Goal: Transaction & Acquisition: Obtain resource

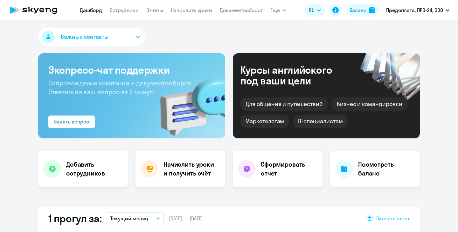
select select "30"
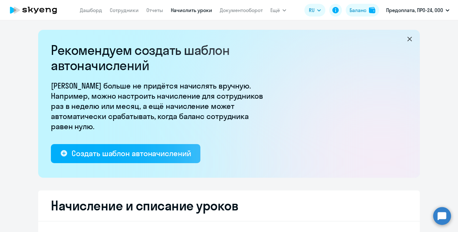
select select "10"
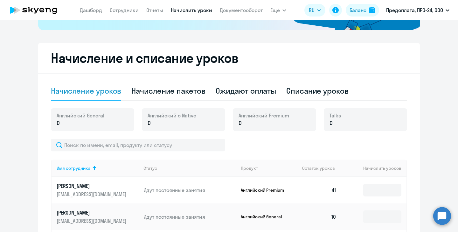
scroll to position [137, 0]
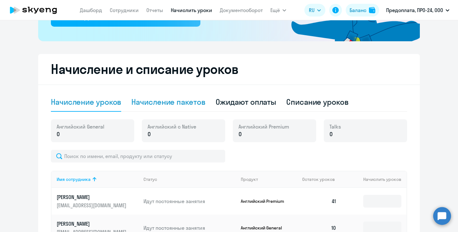
click at [176, 102] on div "Начисление пакетов" at bounding box center [168, 102] width 74 height 10
select select "10"
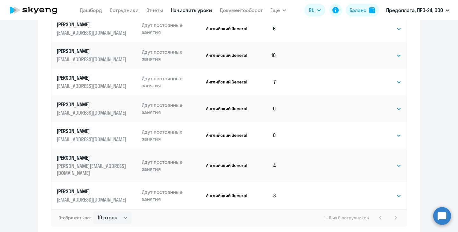
scroll to position [381, 0]
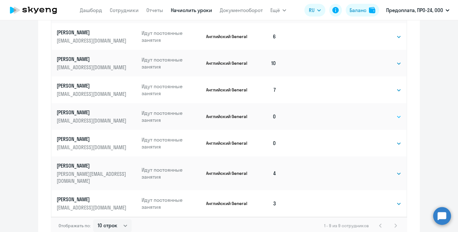
click at [384, 115] on select "Выбрать 4 8 16 32 64 96 128" at bounding box center [388, 117] width 26 height 8
select select "4"
click at [375, 113] on select "Выбрать 4 8 16 32 64 96 128" at bounding box center [388, 117] width 26 height 8
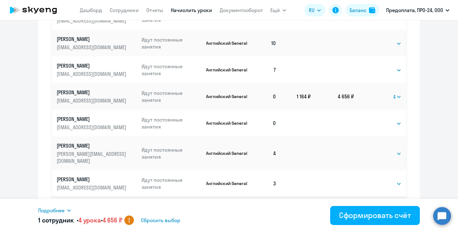
scroll to position [412, 0]
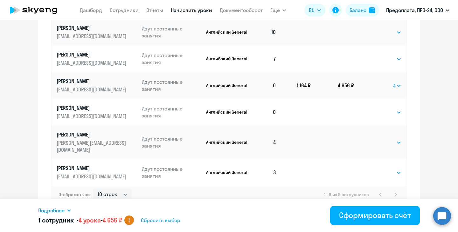
click at [327, 109] on td at bounding box center [332, 112] width 43 height 27
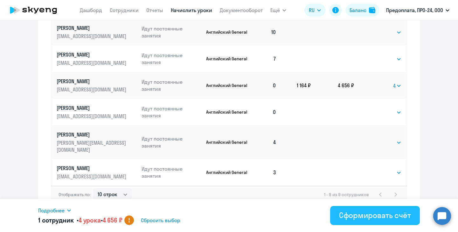
click at [360, 218] on div "Сформировать счёт" at bounding box center [375, 215] width 72 height 10
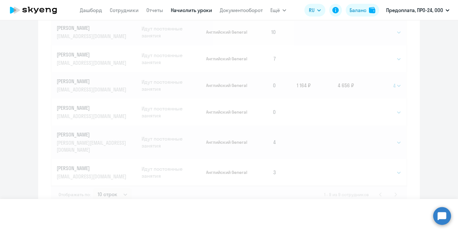
select select
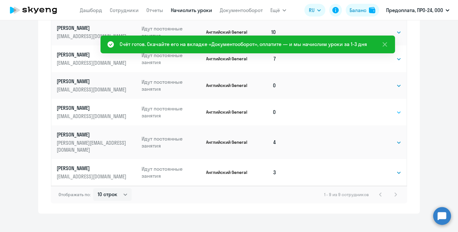
click at [388, 113] on select "Выбрать 4 8 16 32 64 96 128" at bounding box center [388, 113] width 26 height 8
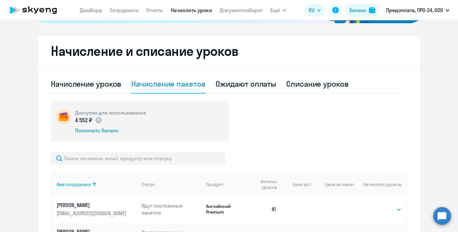
scroll to position [143, 0]
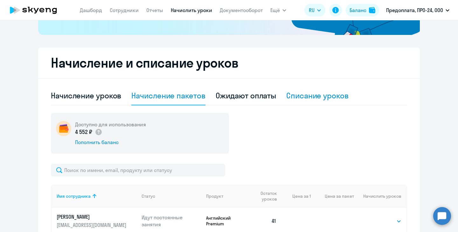
click at [305, 90] on div "Списание уроков" at bounding box center [317, 95] width 62 height 19
select select "10"
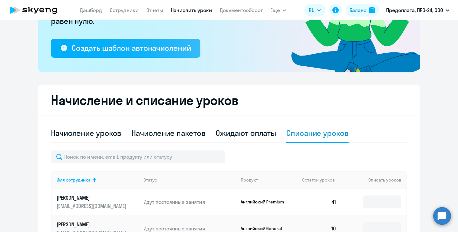
scroll to position [104, 0]
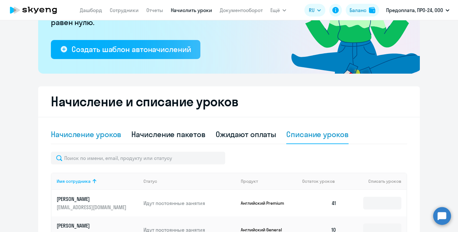
click at [91, 140] on div "Начисление уроков" at bounding box center [86, 134] width 70 height 19
select select "10"
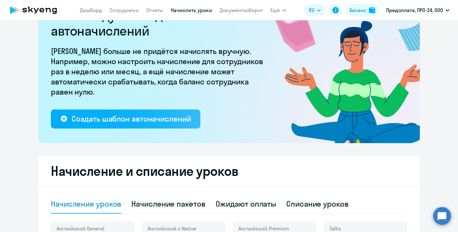
scroll to position [0, 0]
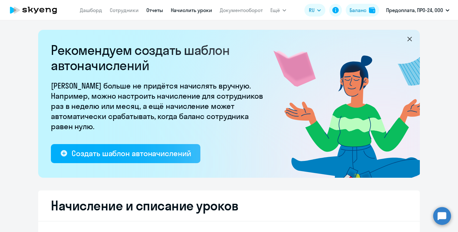
click at [152, 8] on link "Отчеты" at bounding box center [154, 10] width 17 height 6
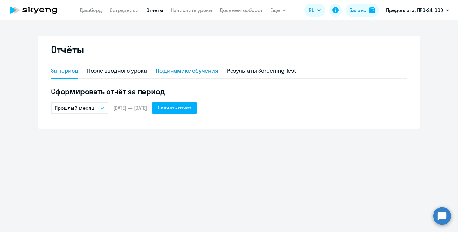
click at [181, 67] on div "По динамике обучения" at bounding box center [187, 71] width 62 height 8
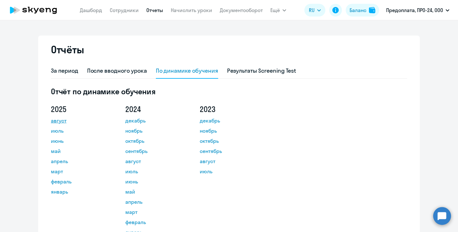
click at [60, 121] on link "август" at bounding box center [79, 121] width 57 height 8
click at [430, 67] on ng-component "Отчёты За период После вводного урока По динамике обучения Результаты Screening…" at bounding box center [229, 145] width 458 height 219
click at [181, 9] on link "Начислить уроки" at bounding box center [191, 10] width 41 height 6
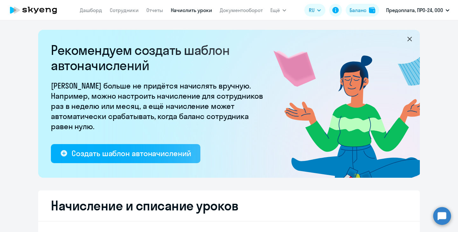
select select "10"
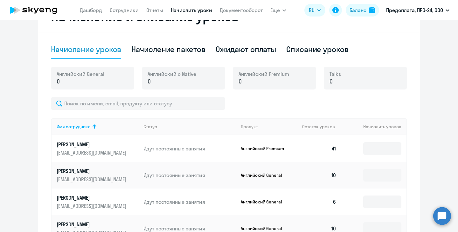
scroll to position [170, 0]
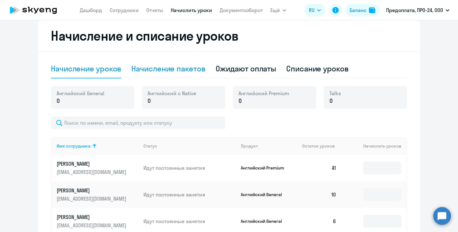
click at [171, 70] on div "Начисление пакетов" at bounding box center [168, 69] width 74 height 10
select select "10"
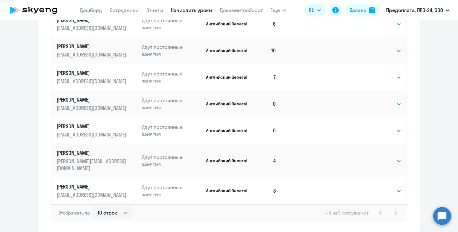
scroll to position [397, 0]
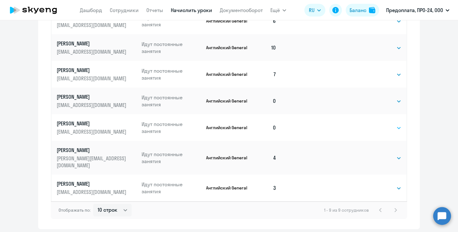
click at [379, 129] on select "Выбрать 4 8 16 32 64 96 128" at bounding box center [388, 128] width 26 height 8
select select "8"
click at [375, 124] on select "Выбрать 4 8 16 32 64 96 128" at bounding box center [388, 128] width 26 height 8
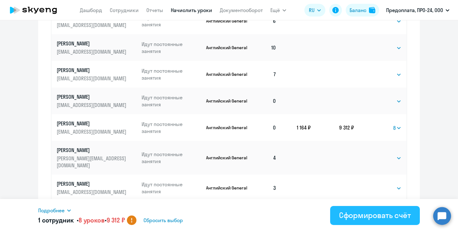
click at [383, 216] on div "Сформировать счёт" at bounding box center [375, 215] width 72 height 10
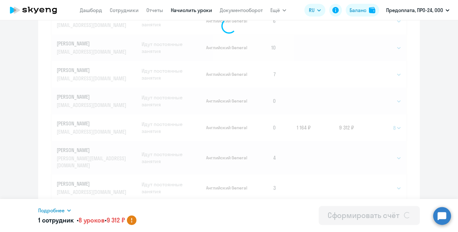
select select
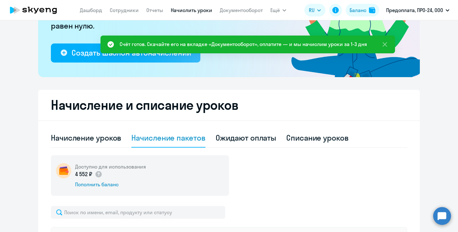
scroll to position [99, 0]
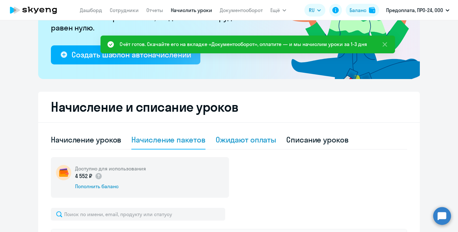
click at [227, 145] on div "Ожидают оплаты" at bounding box center [246, 140] width 61 height 19
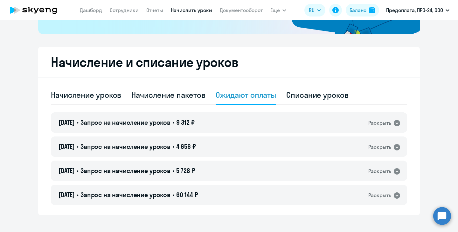
scroll to position [152, 0]
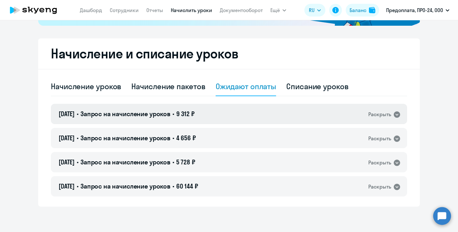
click at [373, 117] on div "Раскрыть" at bounding box center [379, 115] width 23 height 8
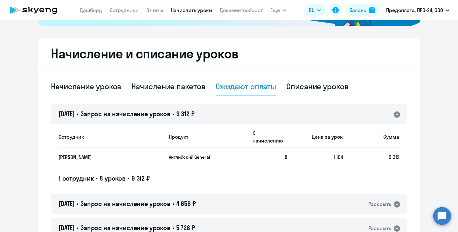
drag, startPoint x: 356, startPoint y: 154, endPoint x: 204, endPoint y: 181, distance: 153.7
click at [352, 154] on td "9 312" at bounding box center [371, 157] width 56 height 18
click at [100, 179] on div "Сотрудник Продукт К начислению Цена за урок Сумма Комарова Татьяна Английский G…" at bounding box center [229, 157] width 356 height 66
click at [89, 162] on div "Сотрудник Продукт К начислению Цена за урок Сумма Комарова Татьяна Английский G…" at bounding box center [229, 154] width 341 height 57
click at [81, 154] on p "[PERSON_NAME]" at bounding box center [105, 157] width 93 height 7
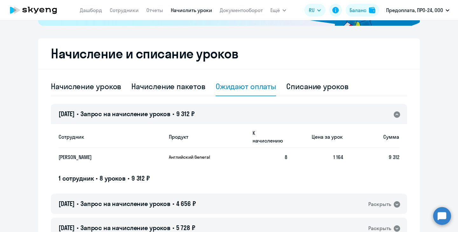
click at [187, 155] on p "Английский General" at bounding box center [193, 158] width 48 height 6
click at [394, 154] on span "9 312" at bounding box center [394, 157] width 11 height 6
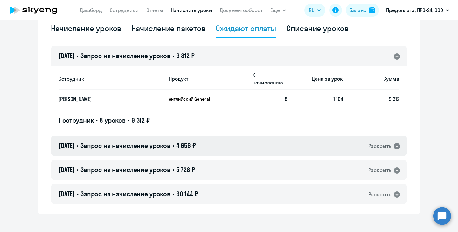
click at [380, 142] on div "Раскрыть" at bounding box center [379, 146] width 23 height 8
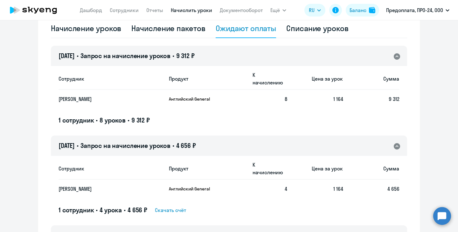
scroll to position [225, 0]
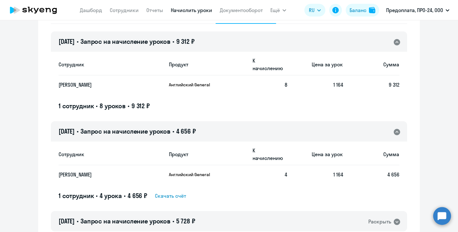
click at [172, 192] on span "Скачать счёт" at bounding box center [170, 196] width 31 height 8
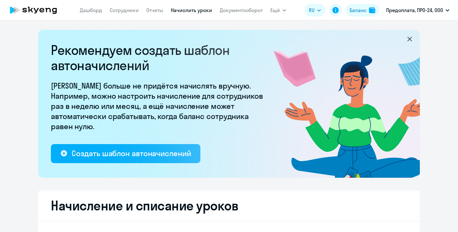
select select "10"
click at [125, 9] on link "Сотрудники" at bounding box center [124, 10] width 29 height 6
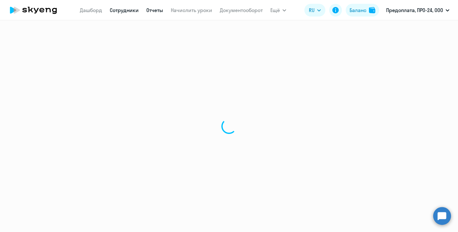
select select "30"
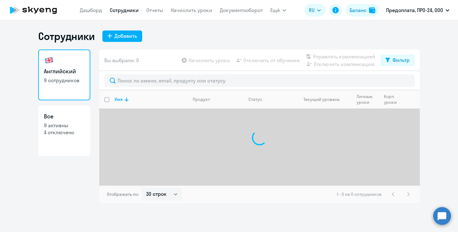
click at [225, 13] on app-menu-item-link "Документооборот" at bounding box center [241, 10] width 43 height 8
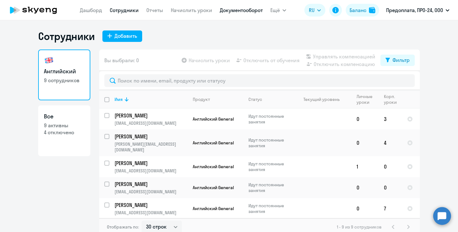
click at [224, 7] on link "Документооборот" at bounding box center [241, 10] width 43 height 6
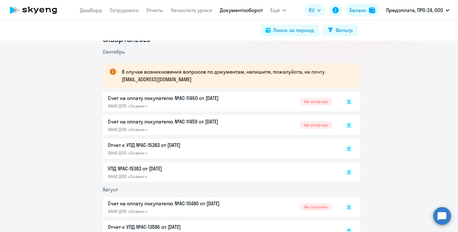
scroll to position [83, 0]
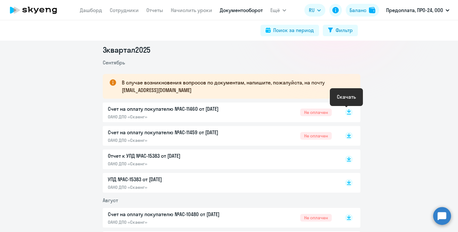
click at [347, 110] on icon at bounding box center [349, 111] width 4 height 3
